Goal: Task Accomplishment & Management: Complete application form

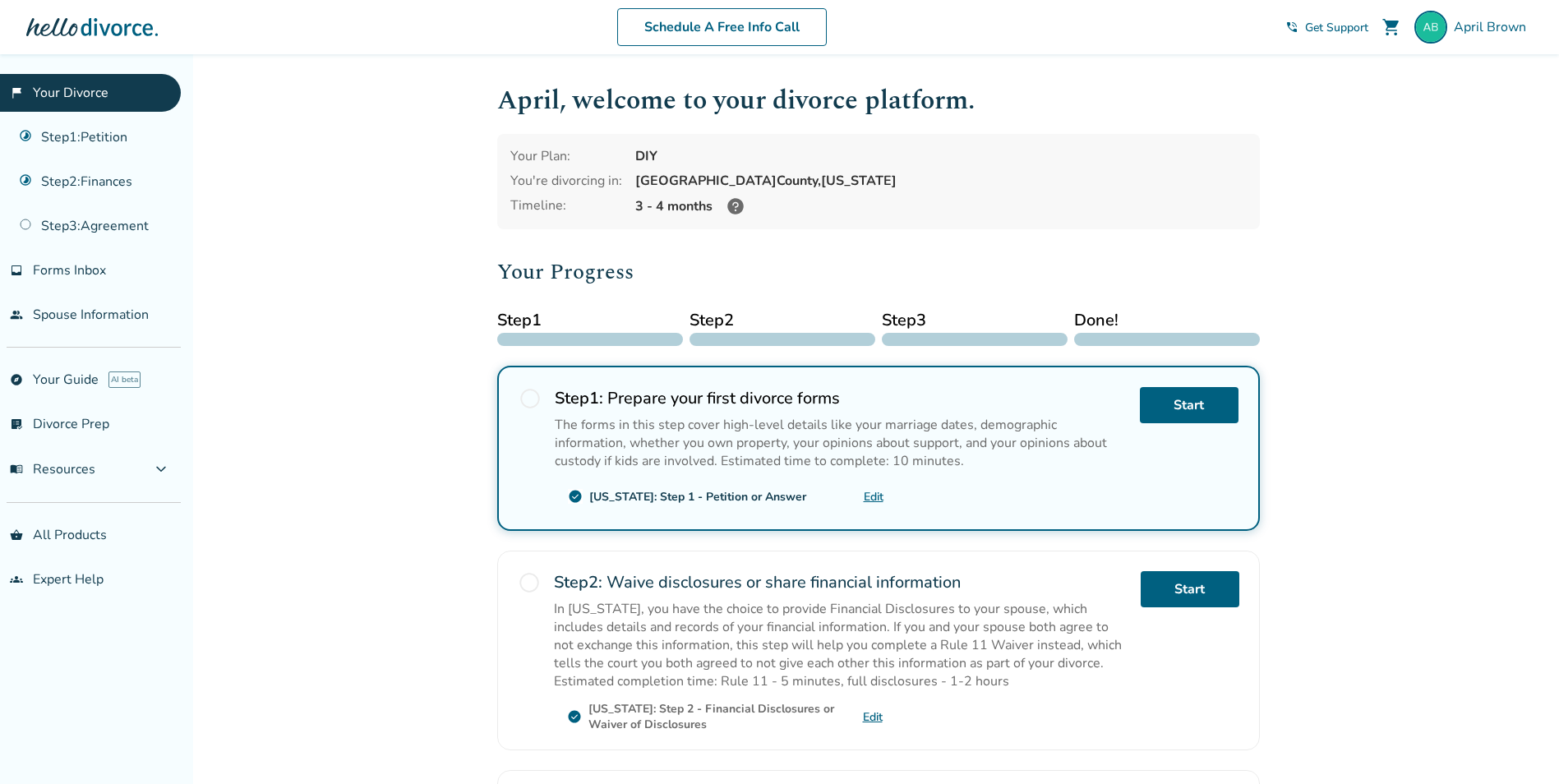
click at [534, 398] on span "radio_button_unchecked" at bounding box center [529, 398] width 23 height 23
click at [1190, 412] on link "Start" at bounding box center [1190, 406] width 98 height 36
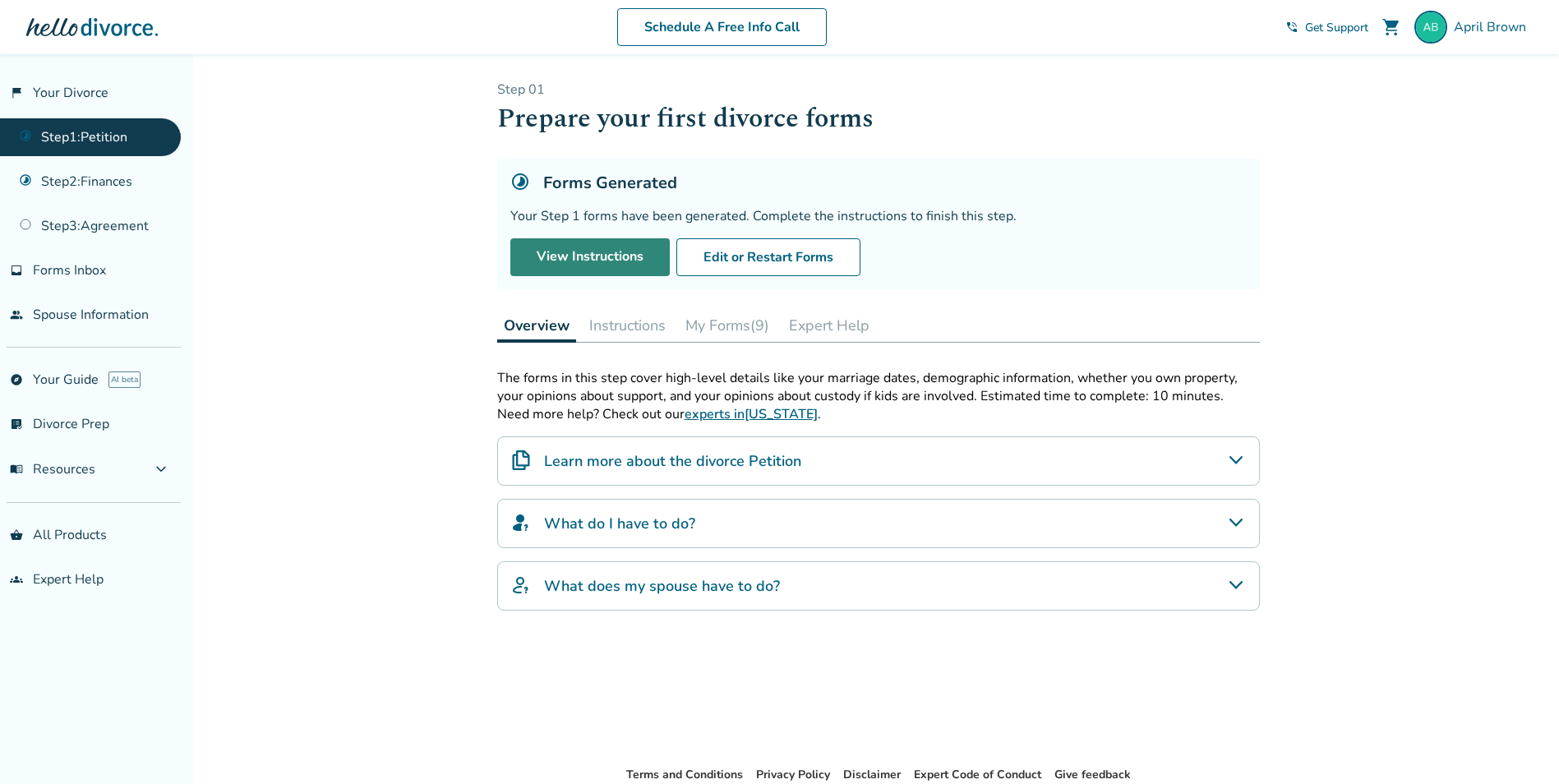
click at [559, 258] on link "View Instructions" at bounding box center [589, 257] width 159 height 38
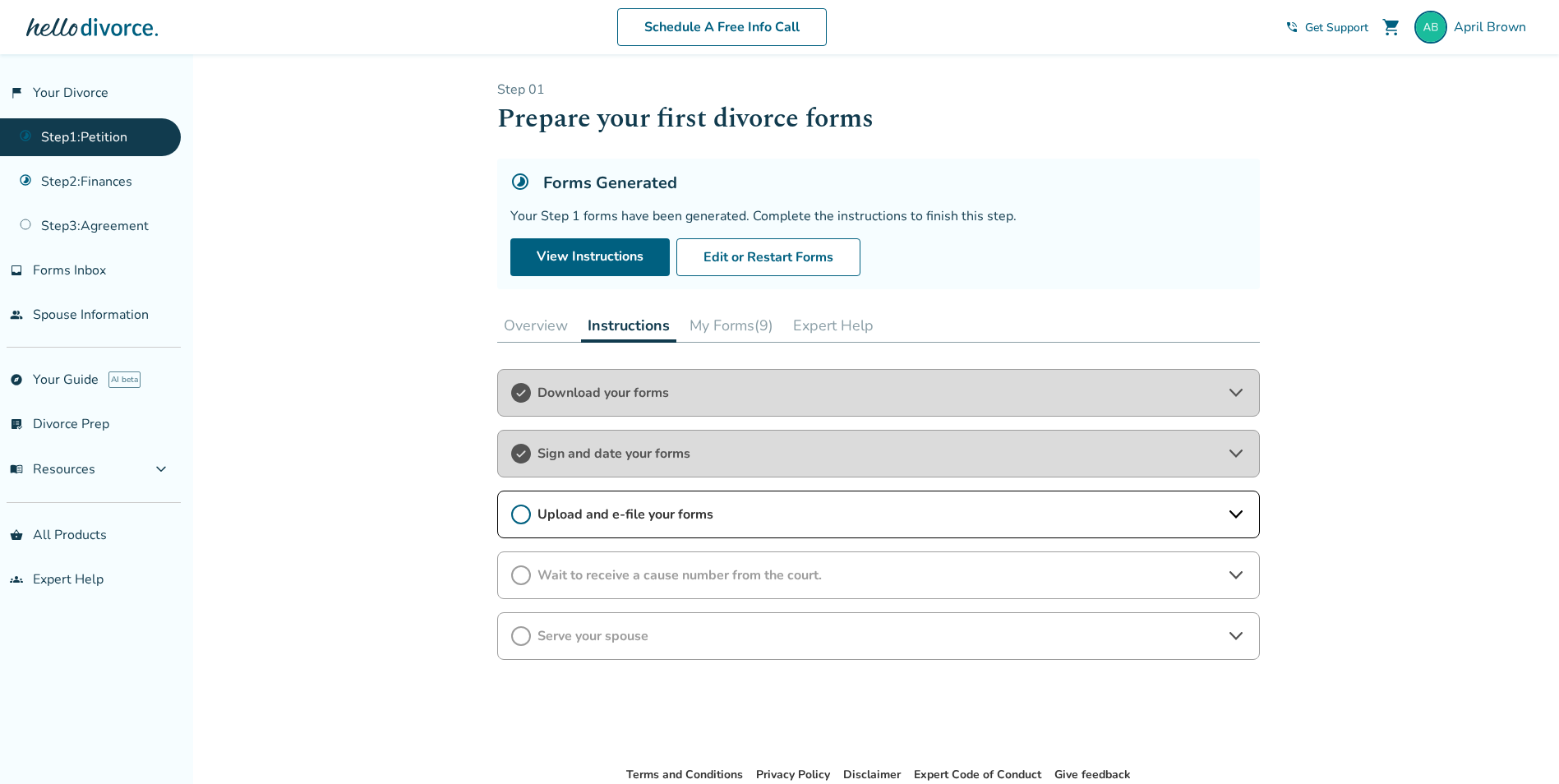
click at [568, 389] on span "Download your forms" at bounding box center [879, 393] width 682 height 18
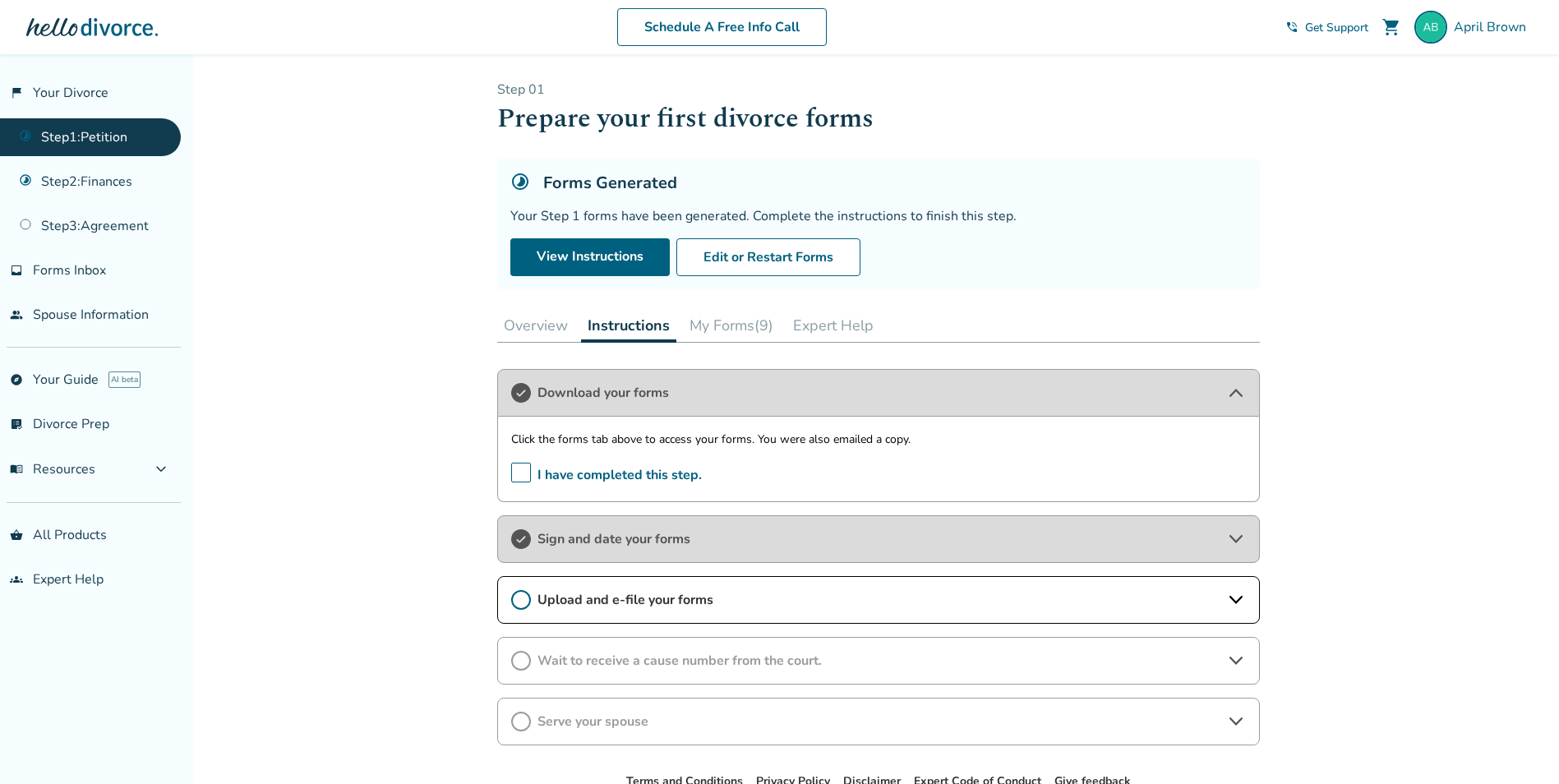
click at [553, 538] on span "Sign and date your forms" at bounding box center [879, 539] width 682 height 18
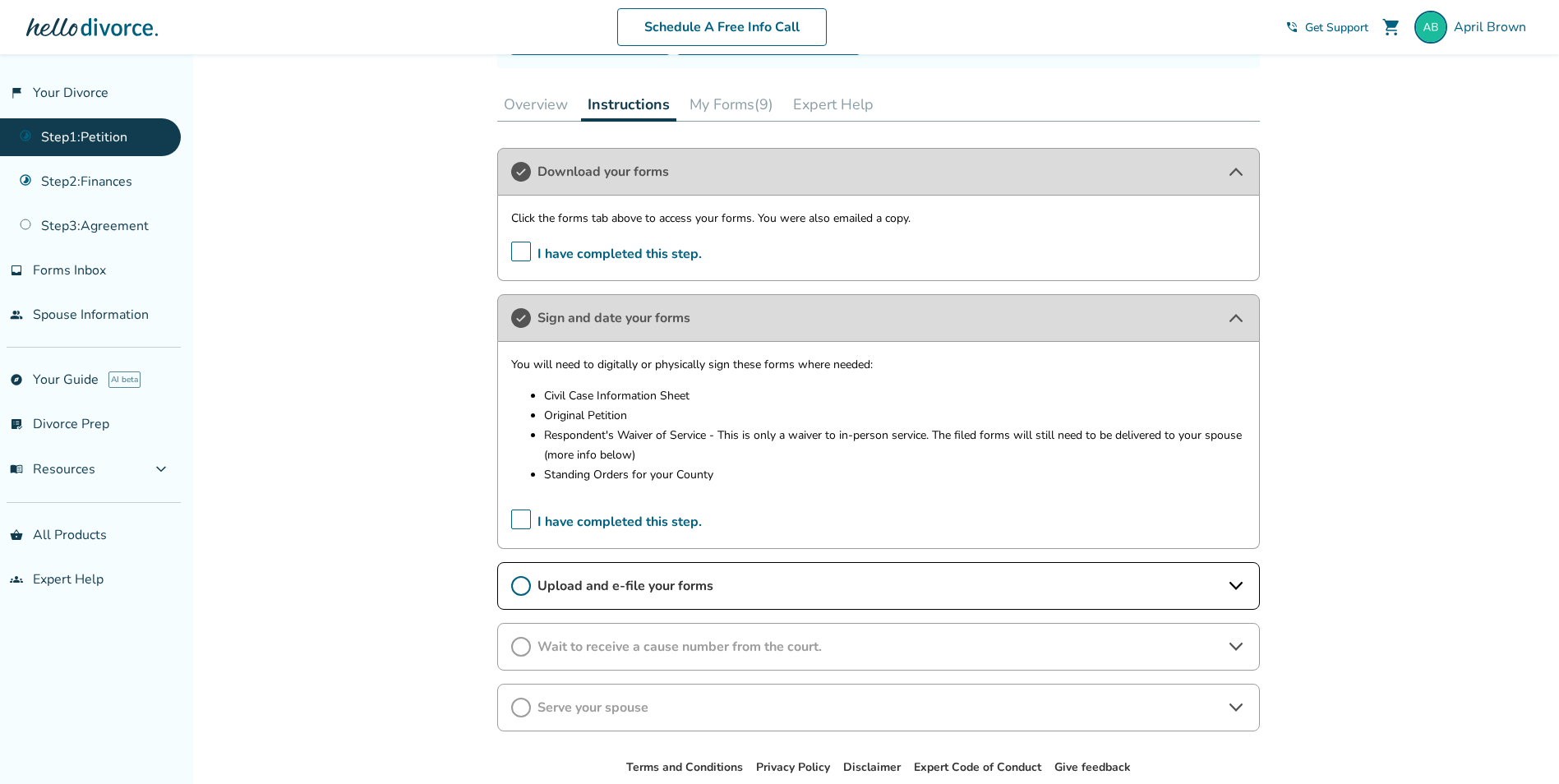
scroll to position [246, 0]
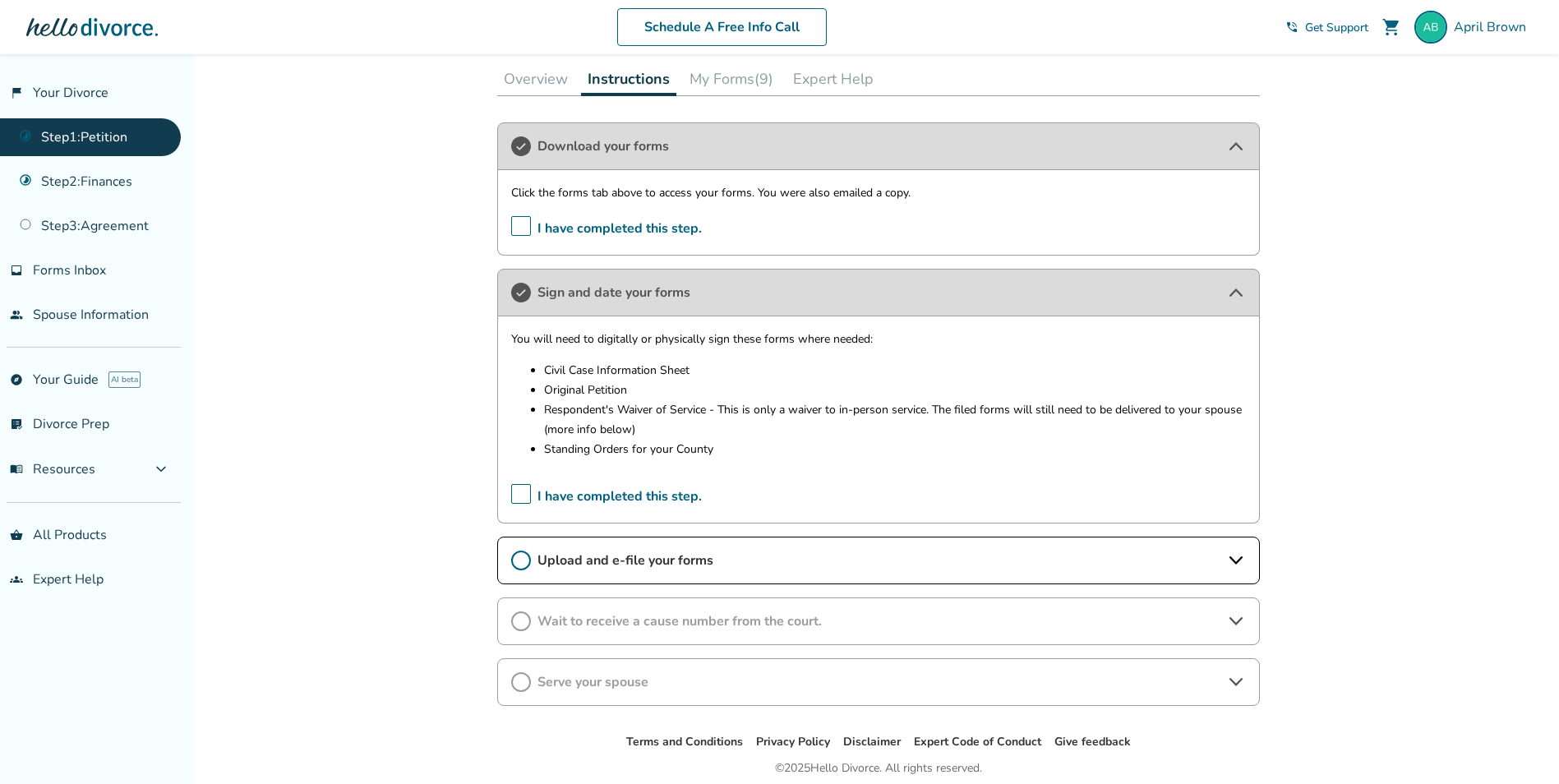
click at [548, 568] on span "Upload and e-file your forms" at bounding box center [879, 560] width 682 height 18
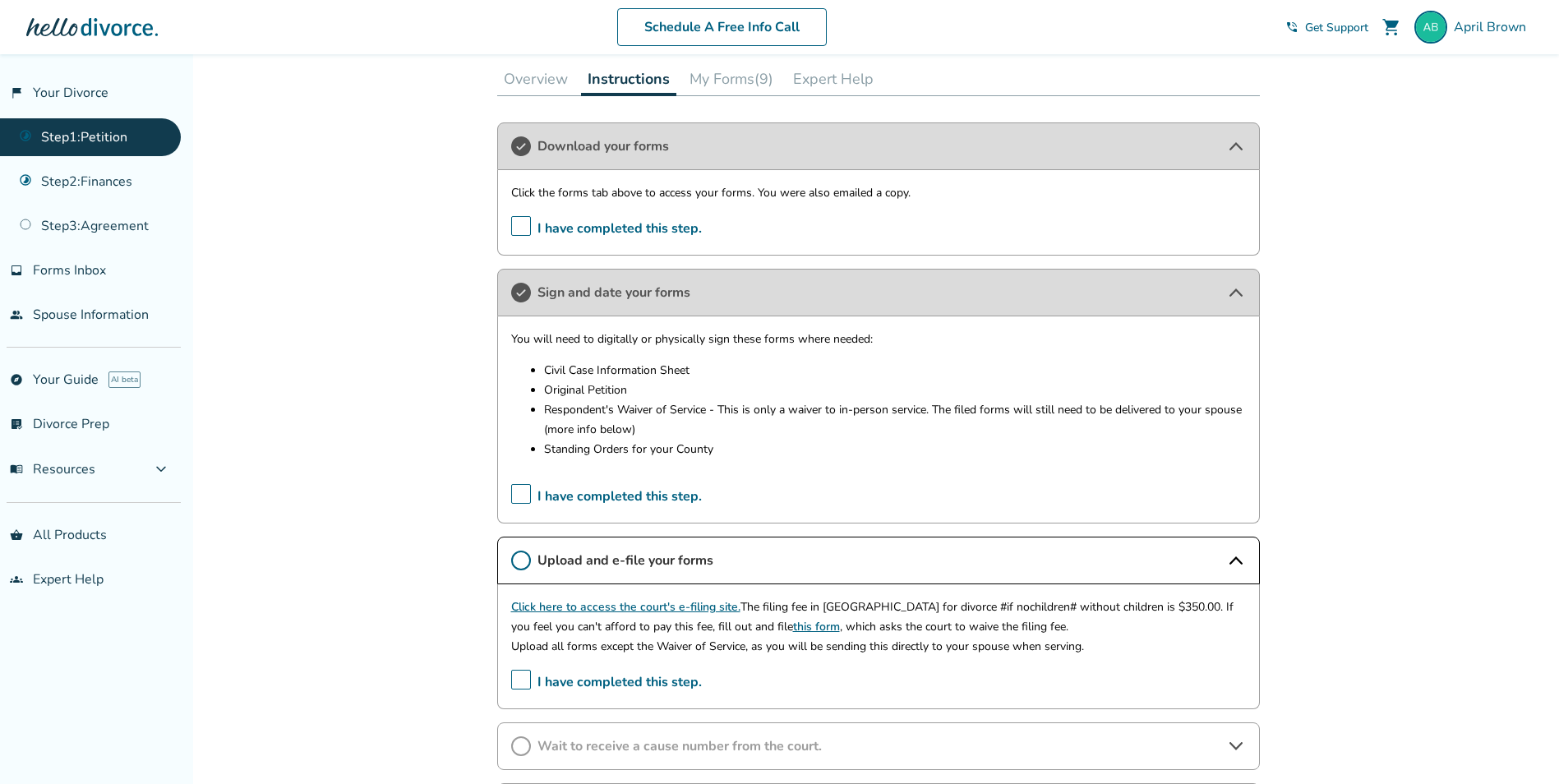
click at [566, 610] on link "Click here to access the court's e-filing site." at bounding box center [626, 607] width 229 height 15
click at [509, 676] on div "Click here to access the court's e-filing site. The filing fee in [GEOGRAPHIC_D…" at bounding box center [879, 647] width 763 height 125
click at [529, 683] on span "I have completed this step." at bounding box center [607, 683] width 191 height 25
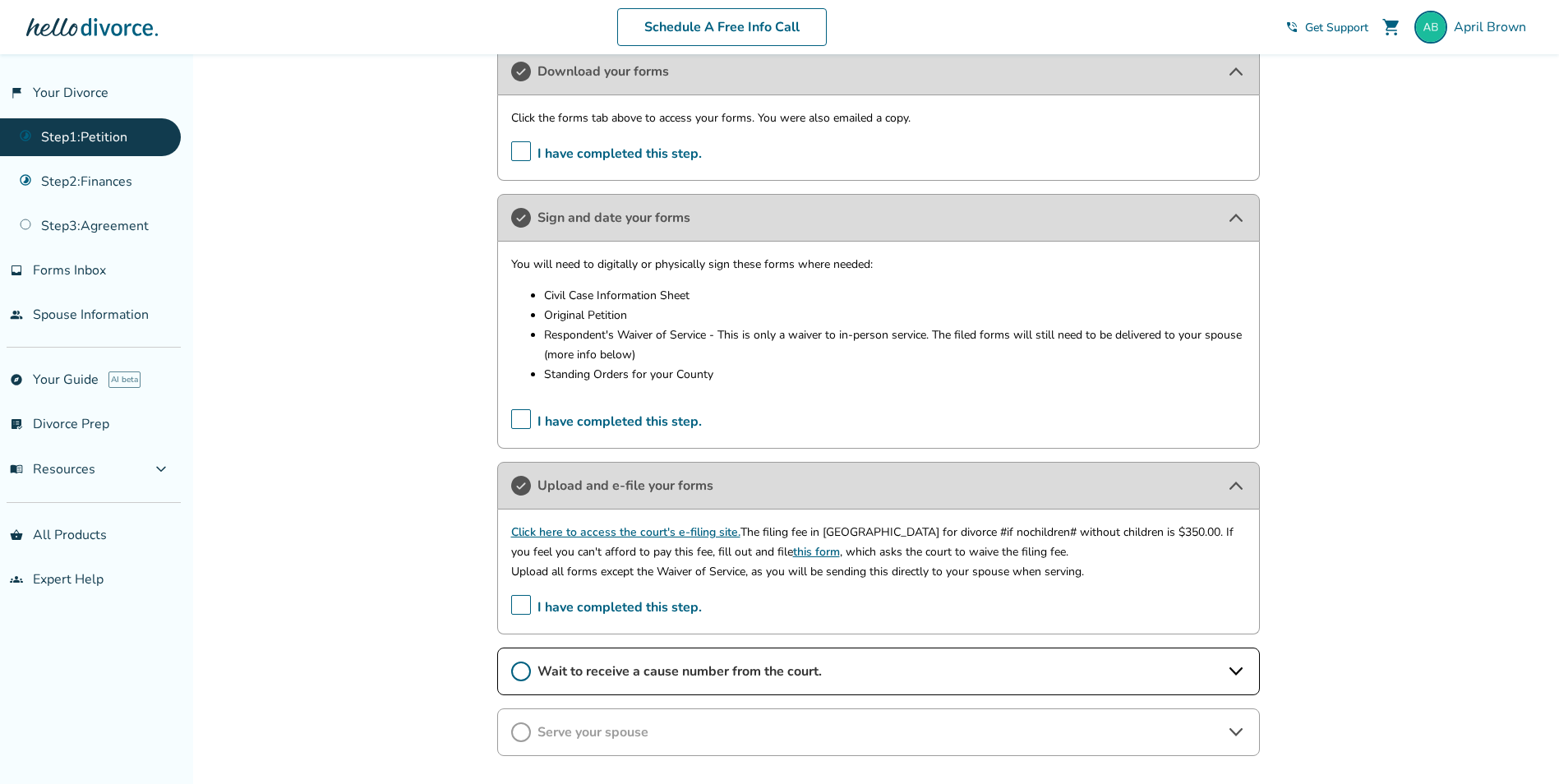
scroll to position [411, 0]
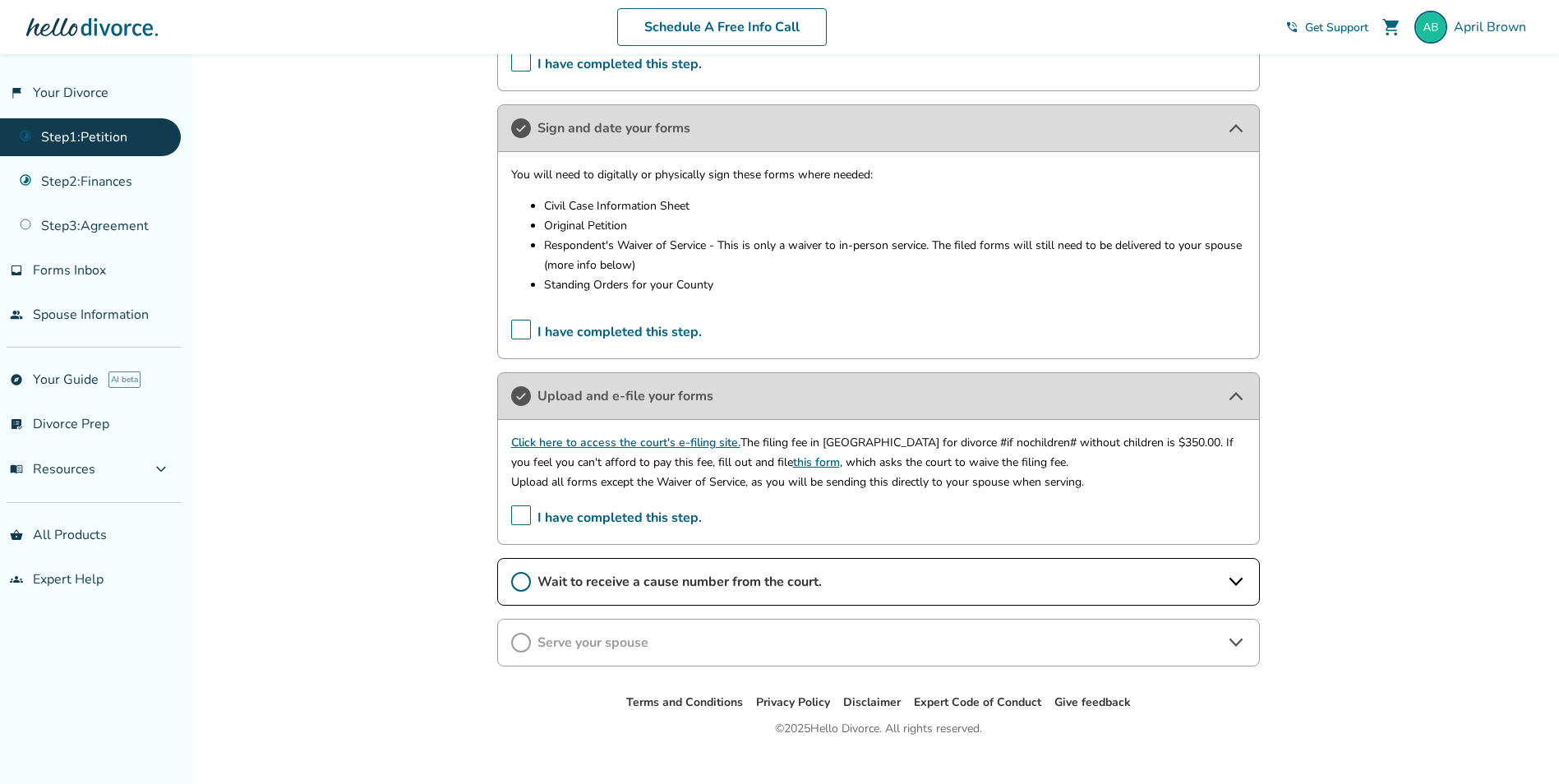
click at [592, 581] on span "Wait to receive a cause number from the court." at bounding box center [879, 582] width 682 height 18
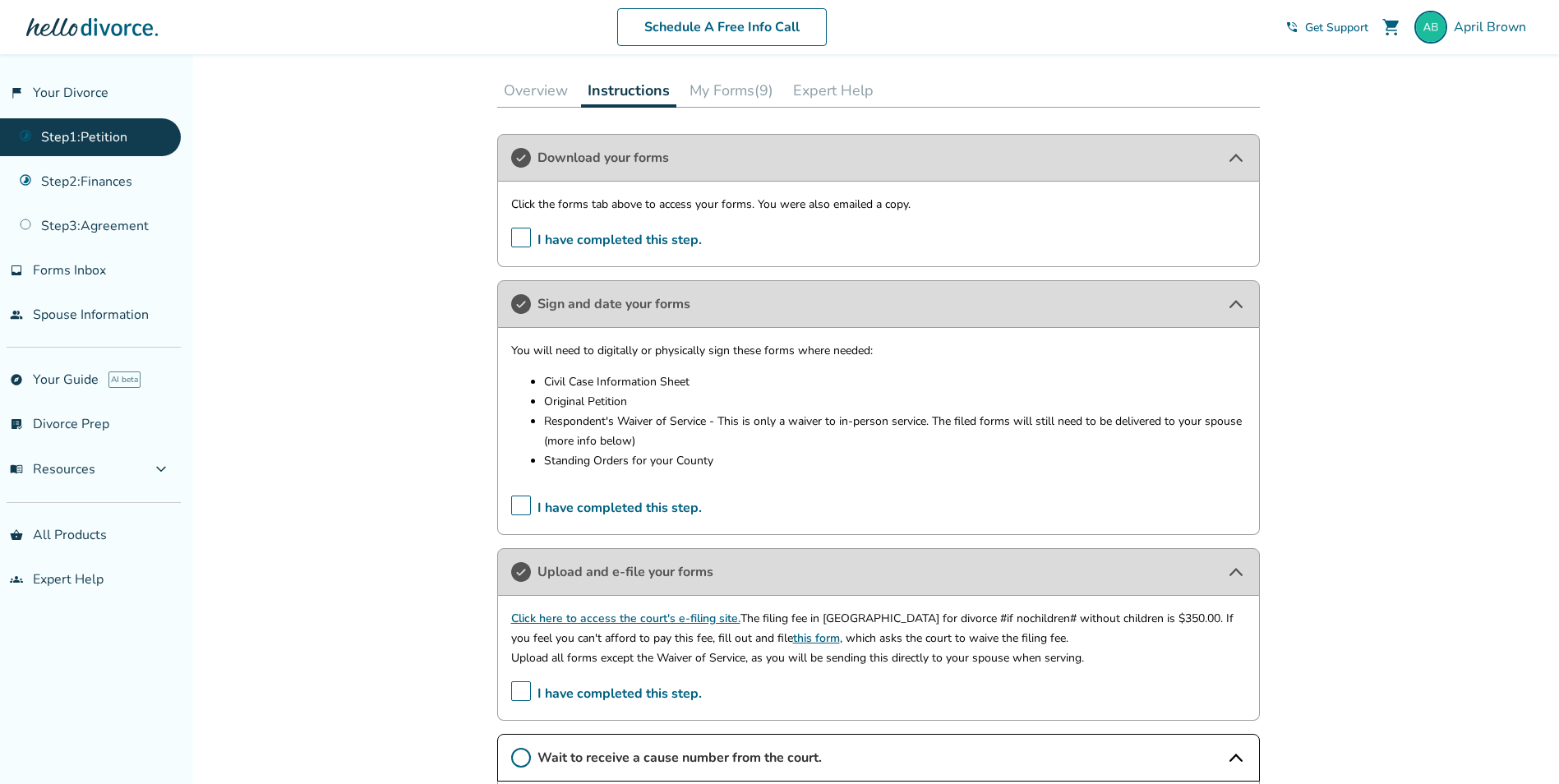
scroll to position [0, 0]
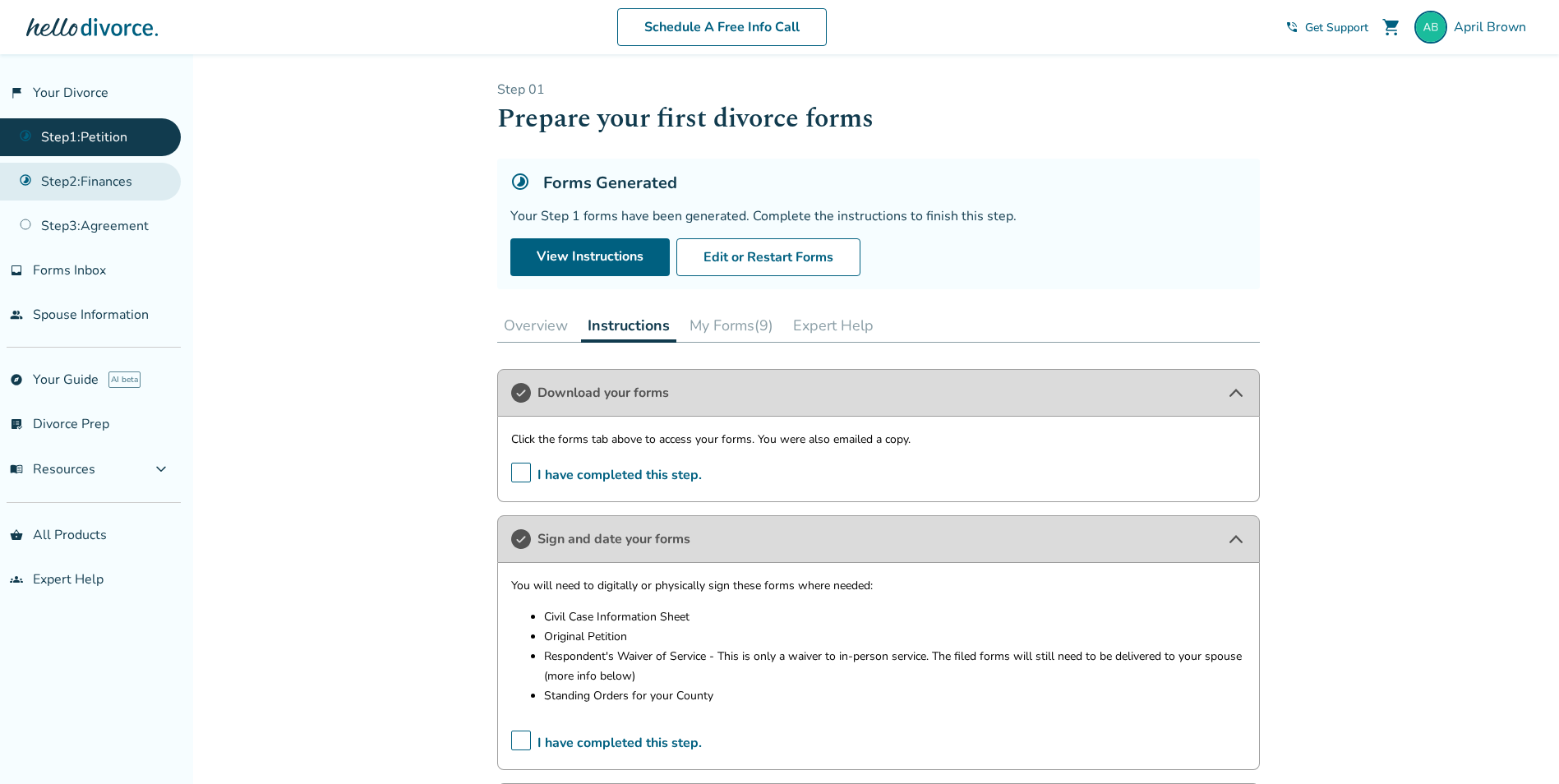
click at [143, 188] on link "Step 2 : Finances" at bounding box center [90, 182] width 181 height 38
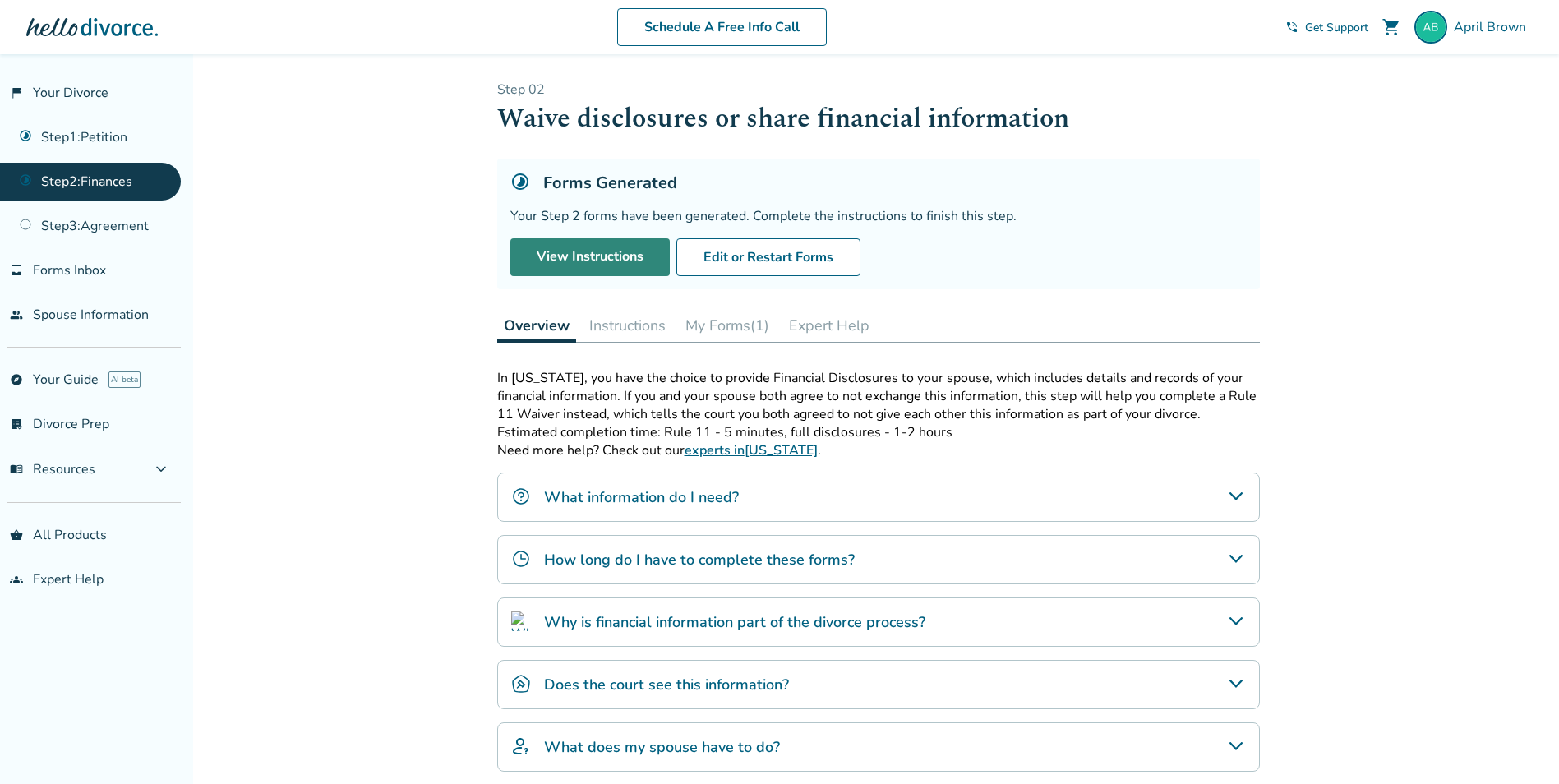
click at [561, 252] on link "View Instructions" at bounding box center [589, 257] width 159 height 38
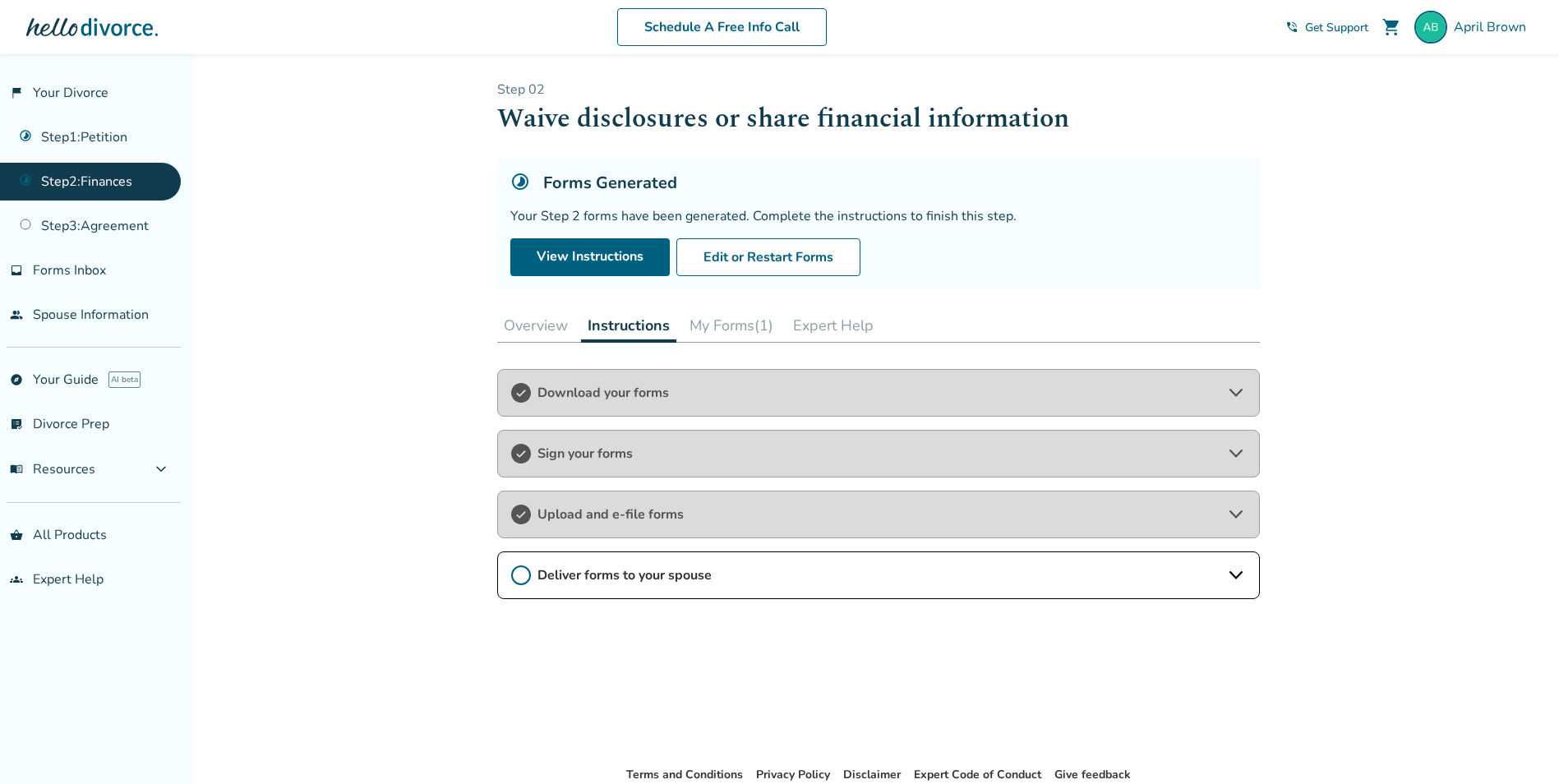
click at [634, 391] on span "Download your forms" at bounding box center [879, 393] width 682 height 18
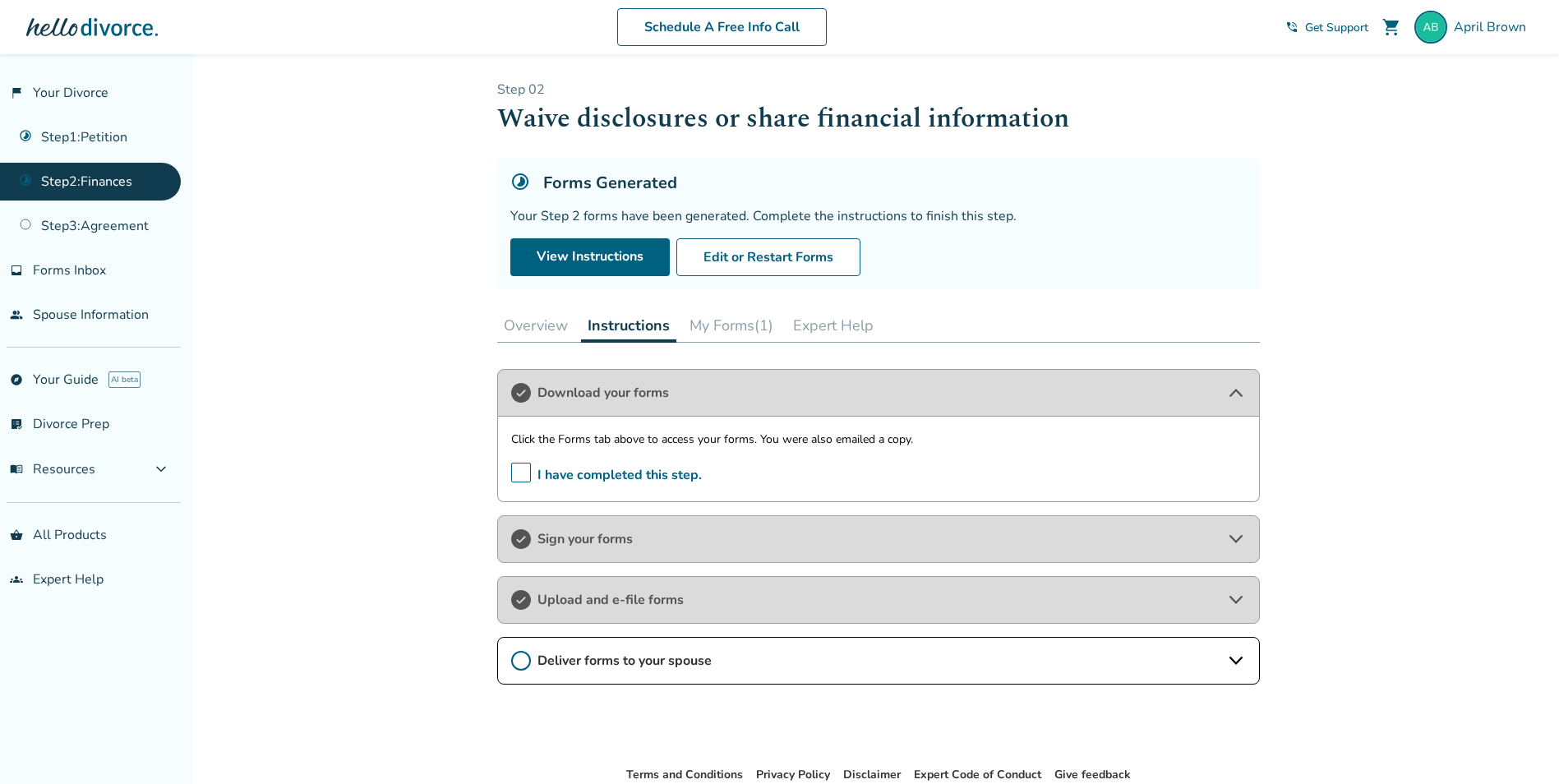
click at [588, 535] on span "Sign your forms" at bounding box center [879, 539] width 682 height 18
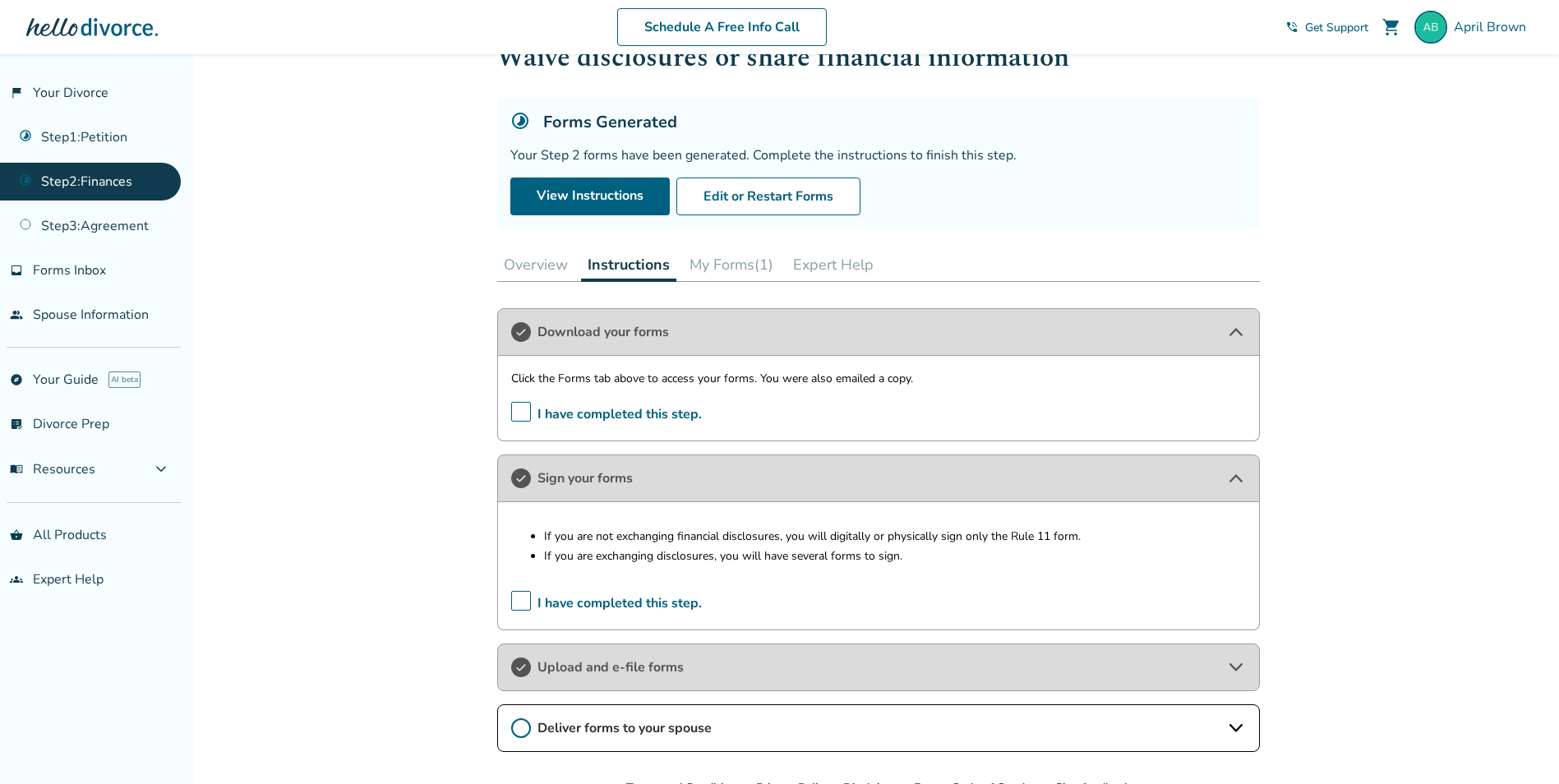
scroll to position [170, 0]
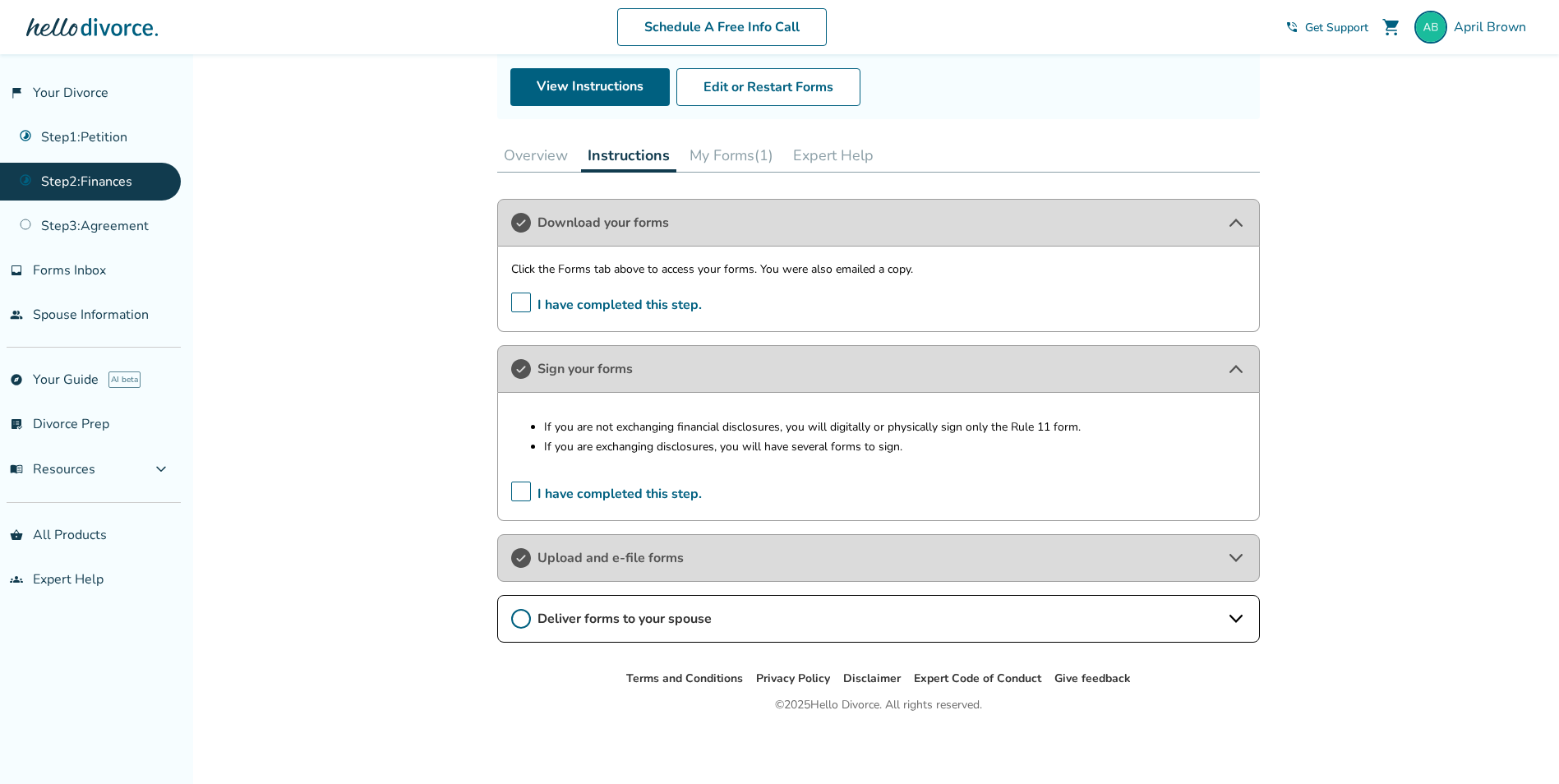
click at [588, 550] on span "Upload and e-file forms" at bounding box center [879, 558] width 682 height 18
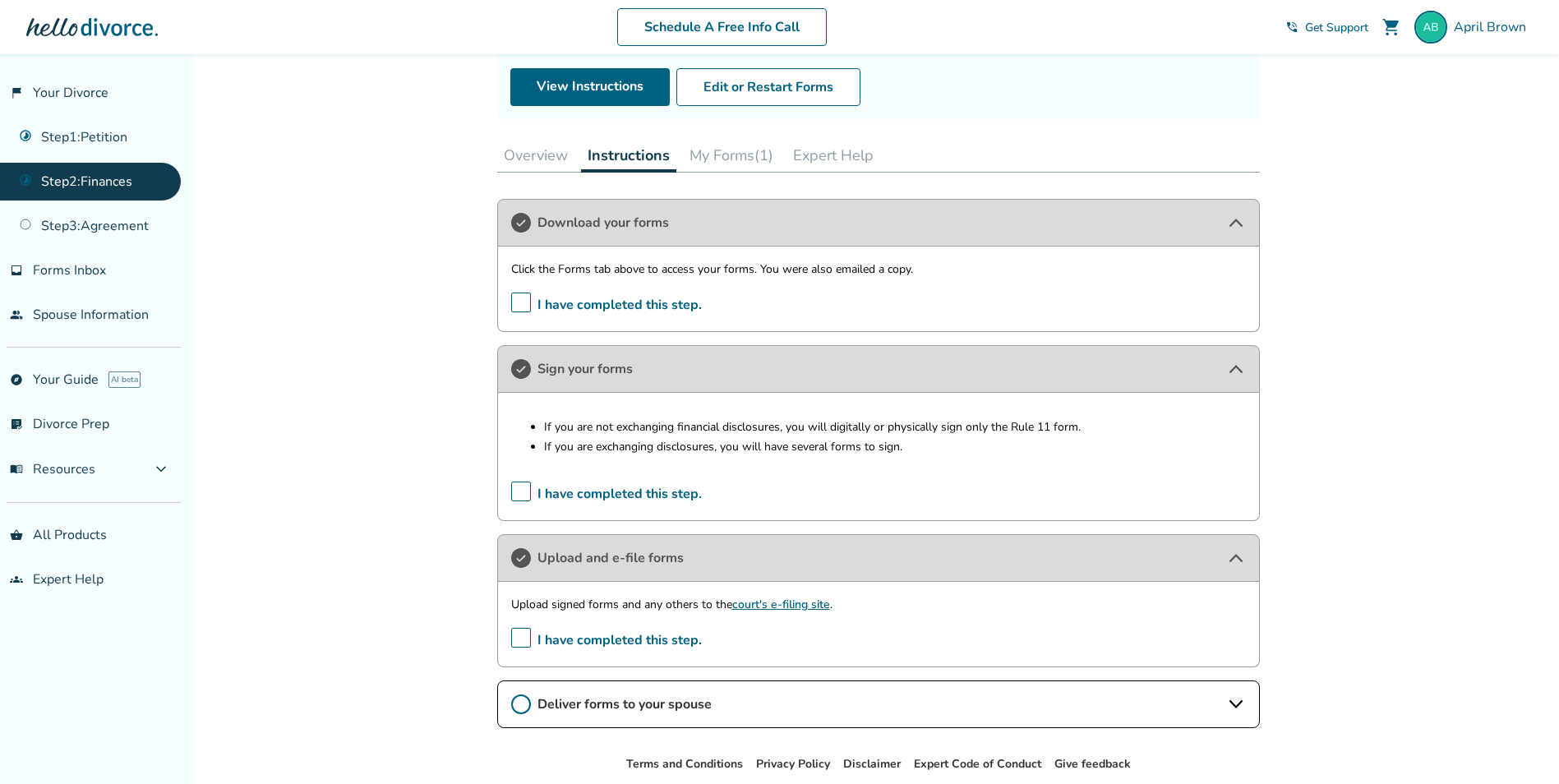
click at [767, 608] on link "court's e-filing site" at bounding box center [781, 604] width 98 height 15
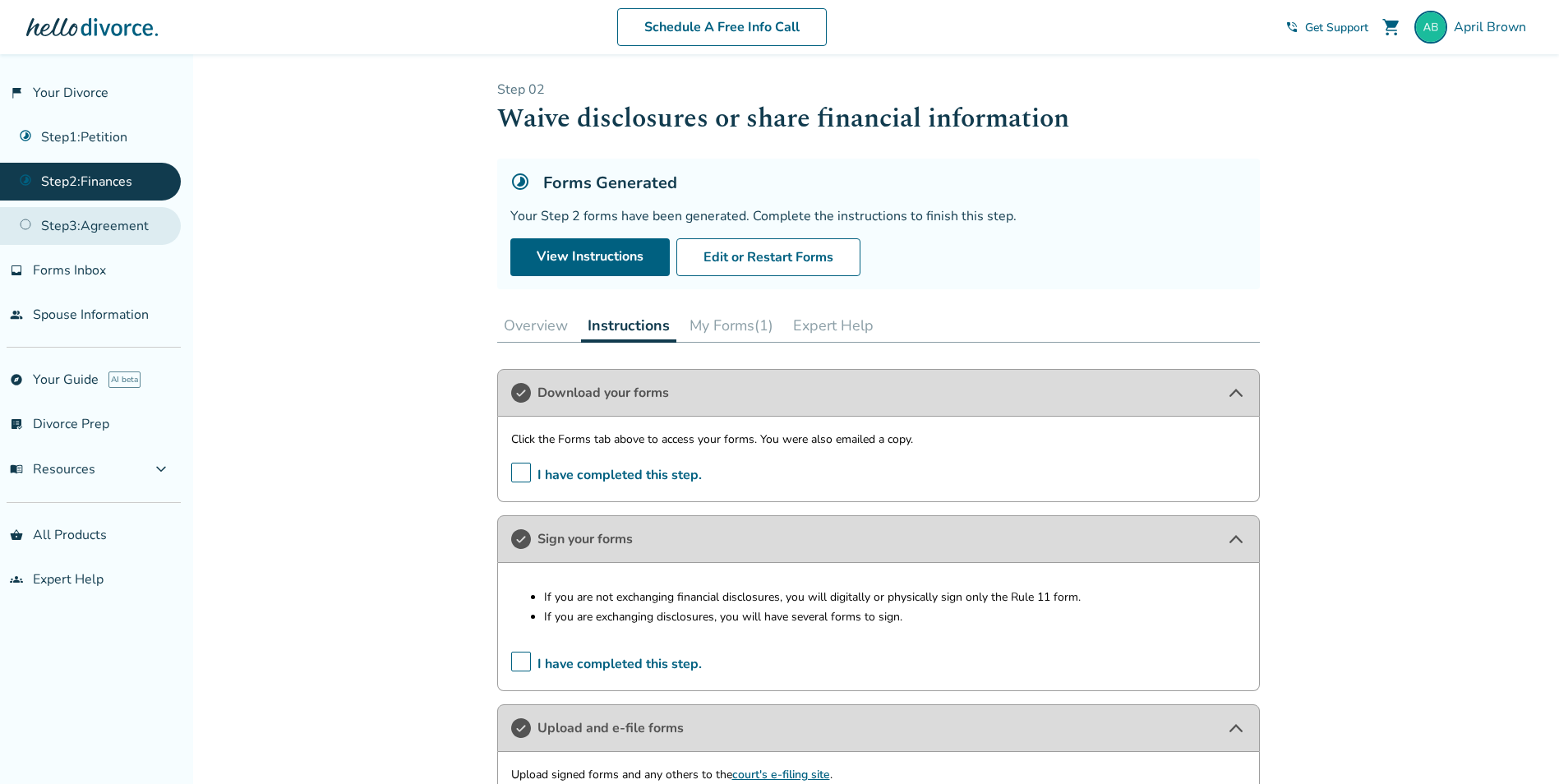
click at [124, 226] on link "Step 3 : Agreement" at bounding box center [90, 226] width 181 height 38
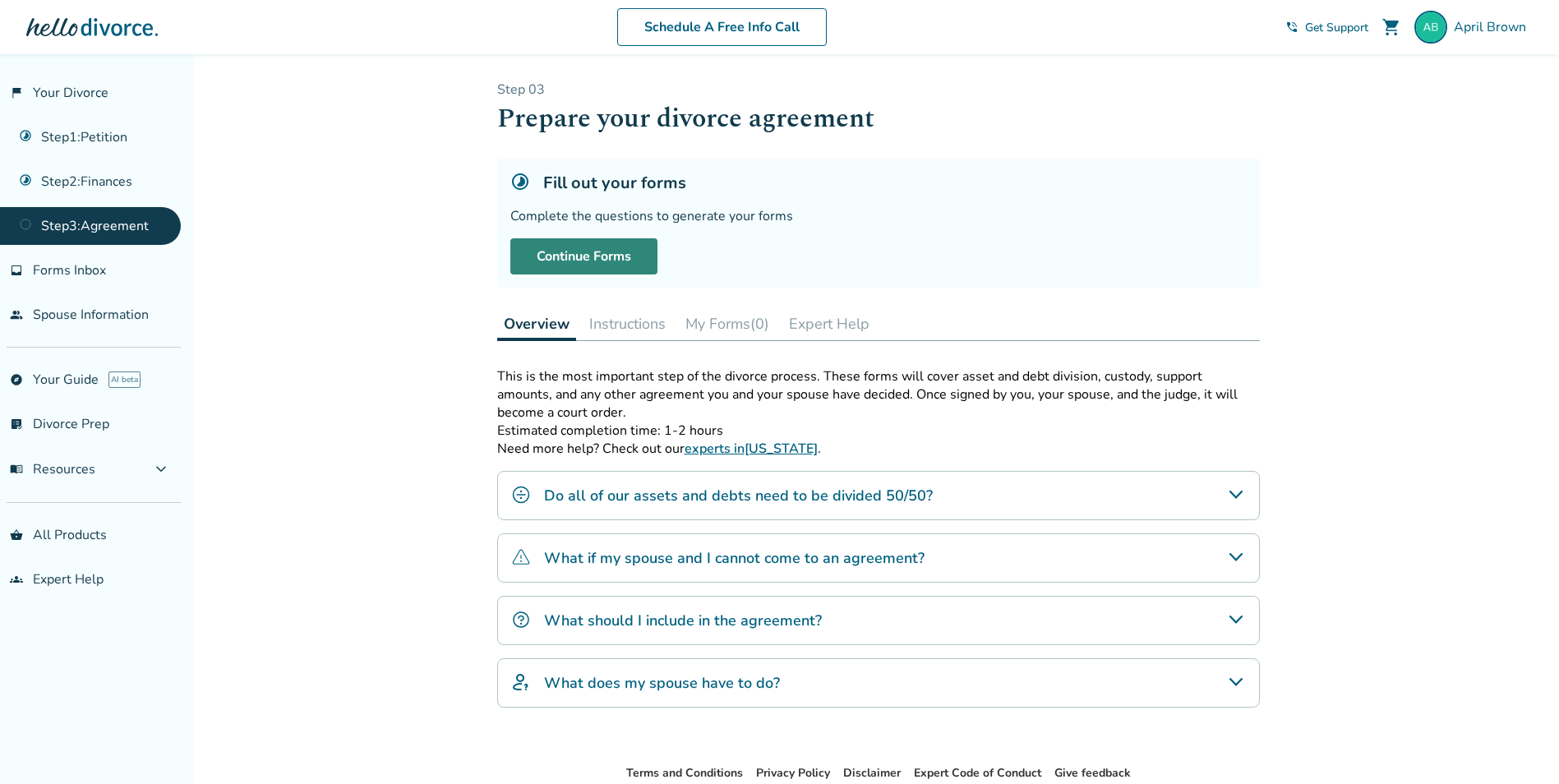
click at [550, 259] on link "Continue Forms" at bounding box center [584, 256] width 147 height 36
